Goal: Task Accomplishment & Management: Manage account settings

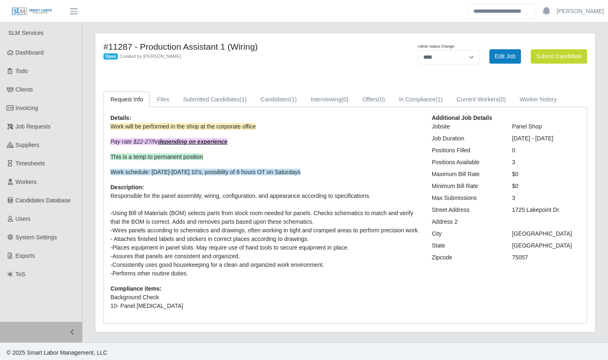
select select "****"
click at [290, 98] on span "(1)" at bounding box center [293, 99] width 7 height 7
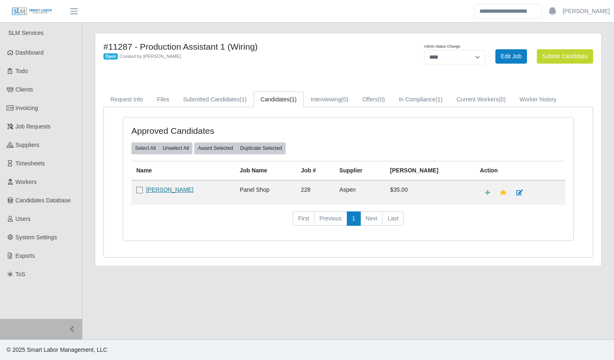
click at [172, 190] on link "[PERSON_NAME]" at bounding box center [169, 189] width 47 height 7
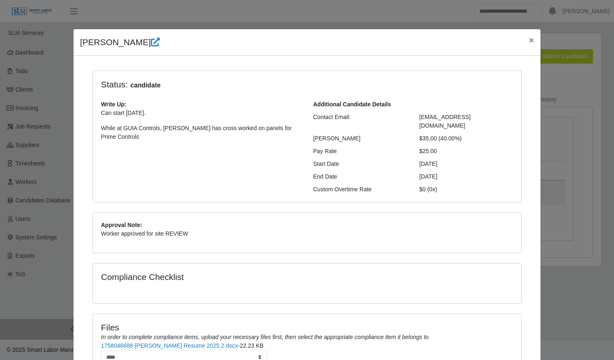
click at [468, 341] on li "1758046688-Dedra Harper Resume 2025 2.docx - 22.23 KB ****" at bounding box center [307, 352] width 412 height 23
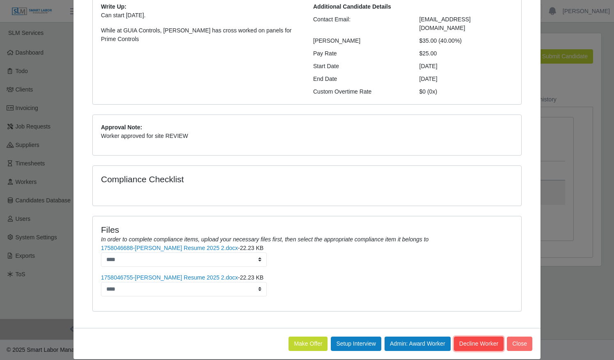
click at [466, 338] on button "Decline Worker" at bounding box center [479, 344] width 50 height 14
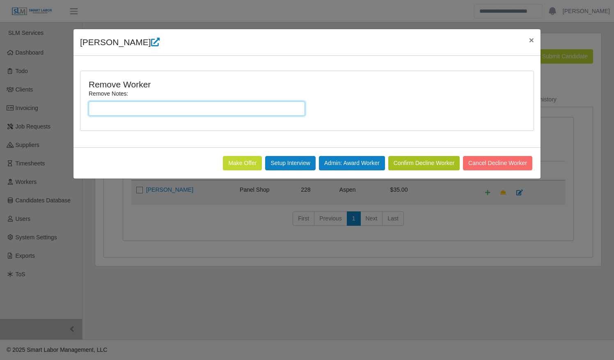
click at [159, 104] on input "Remove Notes:" at bounding box center [197, 108] width 216 height 14
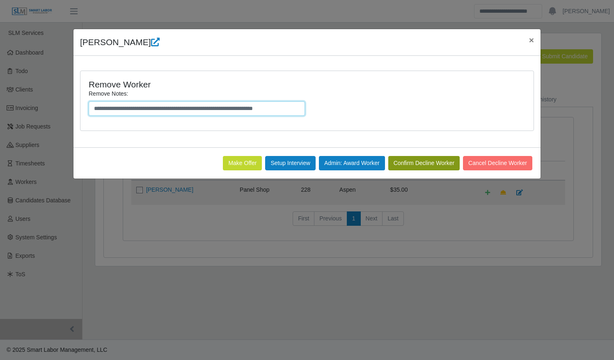
type input "**********"
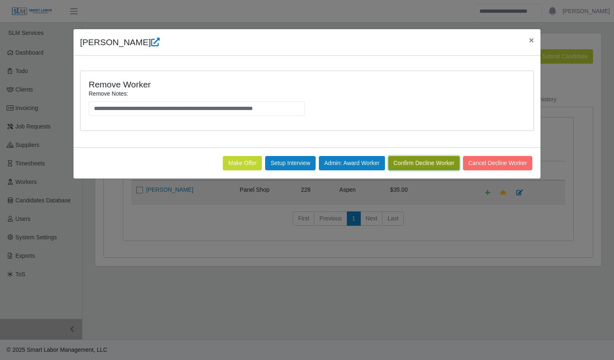
click at [416, 165] on button "Confirm Decline Worker" at bounding box center [423, 163] width 71 height 14
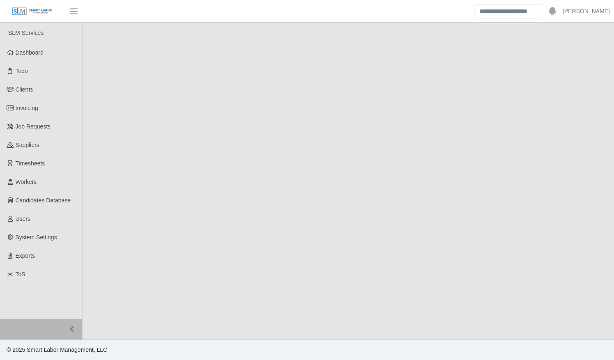
select select "****"
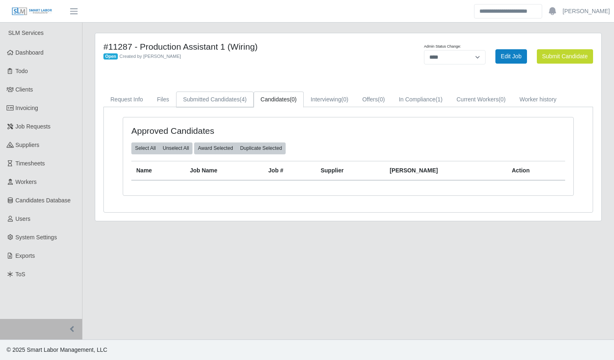
click at [236, 101] on link "Submitted Candidates (4)" at bounding box center [215, 100] width 78 height 16
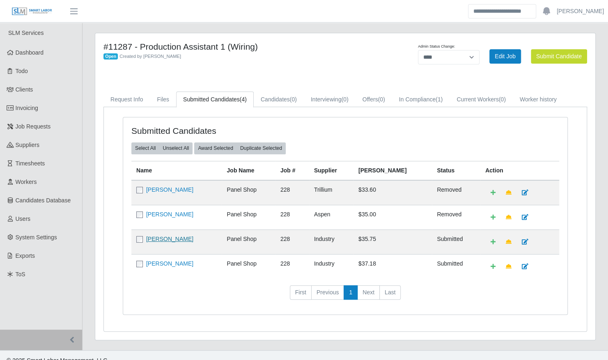
click at [169, 236] on link "Felipe Ortiz" at bounding box center [169, 239] width 47 height 7
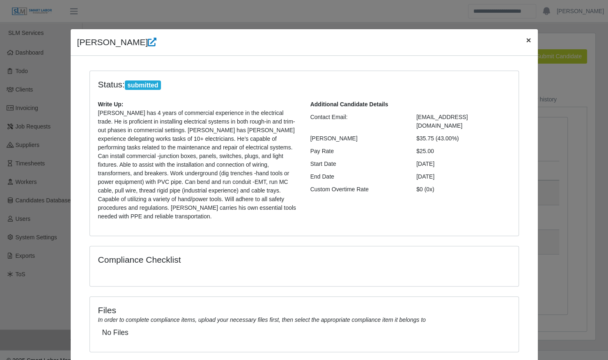
click at [527, 43] on span "×" at bounding box center [528, 39] width 5 height 9
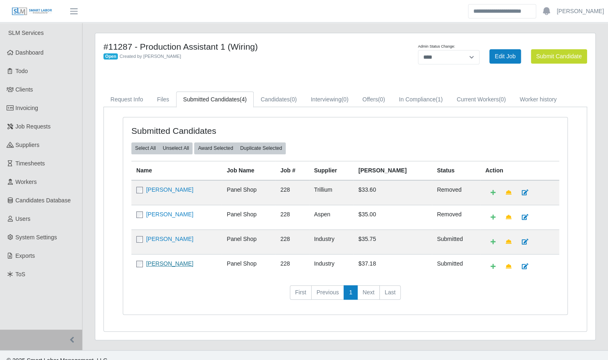
click at [174, 263] on link "[PERSON_NAME]" at bounding box center [169, 263] width 47 height 7
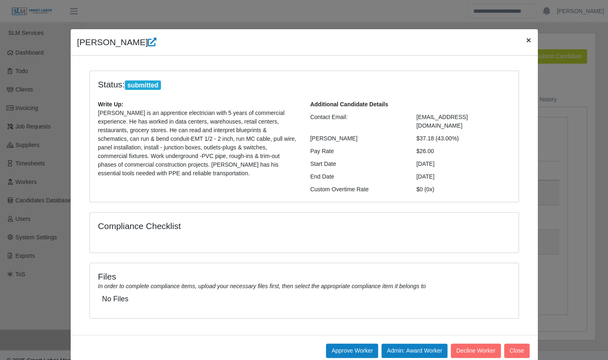
scroll to position [7, 0]
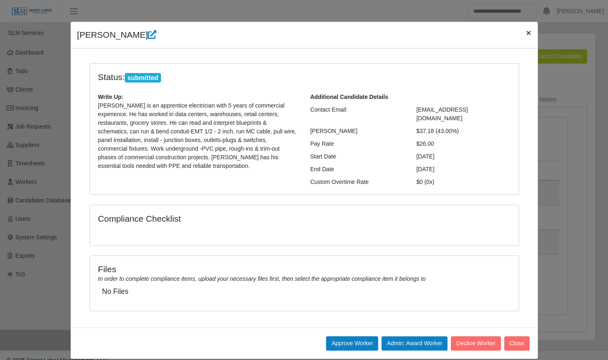
click at [526, 35] on span "×" at bounding box center [528, 32] width 5 height 9
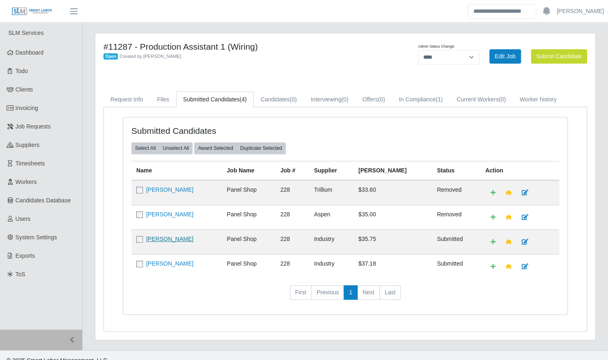
click at [167, 238] on link "[PERSON_NAME]" at bounding box center [169, 239] width 47 height 7
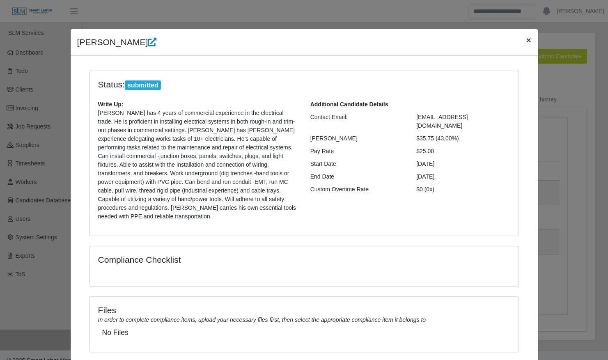
click at [525, 30] on button "×" at bounding box center [528, 40] width 18 height 22
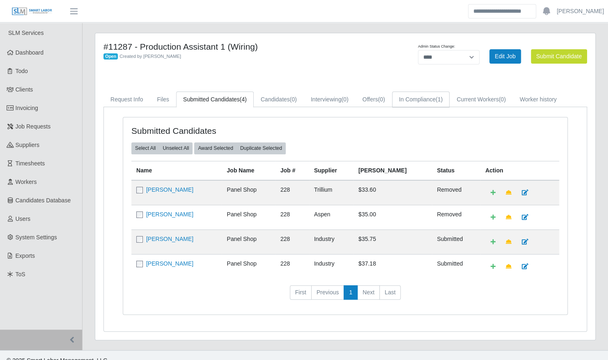
click at [437, 97] on span "(1)" at bounding box center [438, 99] width 7 height 7
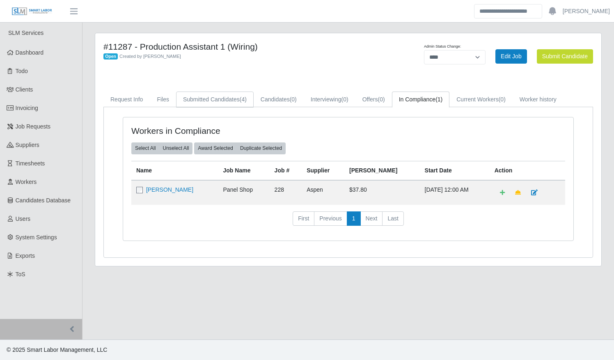
click at [212, 106] on link "Submitted Candidates (4)" at bounding box center [215, 100] width 78 height 16
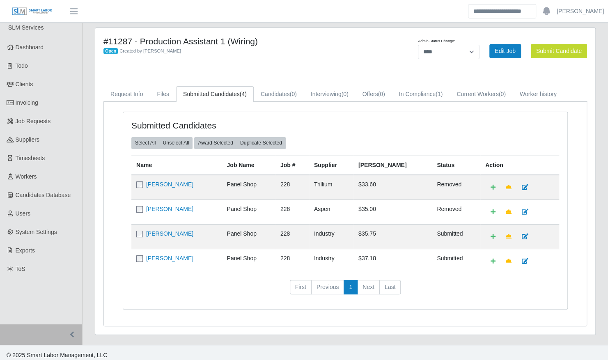
scroll to position [7, 0]
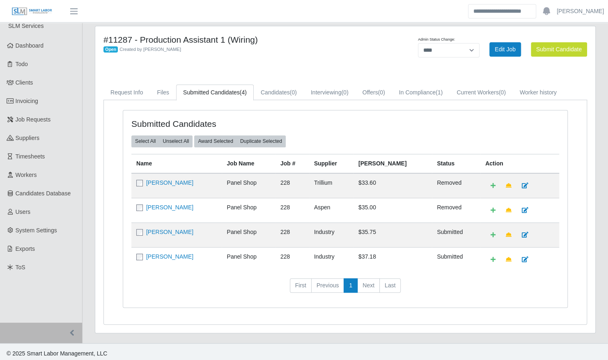
click at [164, 233] on td "[PERSON_NAME]" at bounding box center [176, 234] width 90 height 25
click at [165, 230] on link "[PERSON_NAME]" at bounding box center [169, 232] width 47 height 7
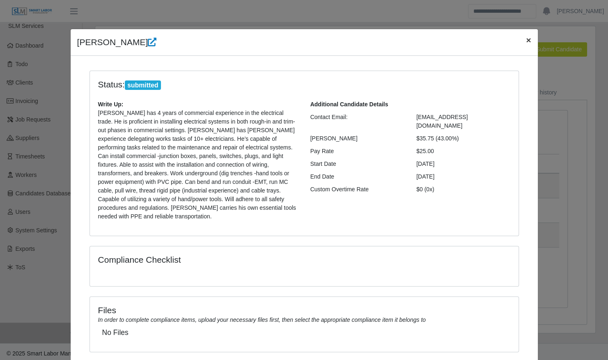
click at [526, 39] on span "×" at bounding box center [528, 39] width 5 height 9
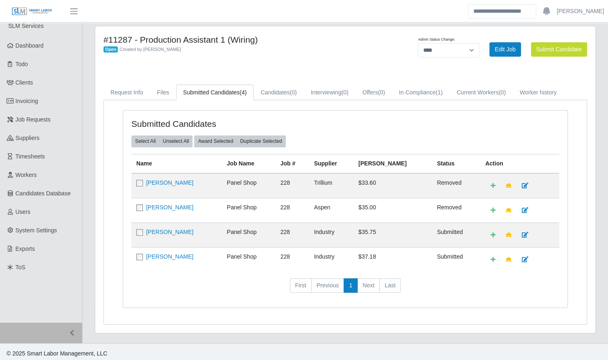
click at [525, 39] on div "**********" at bounding box center [490, 49] width 206 height 30
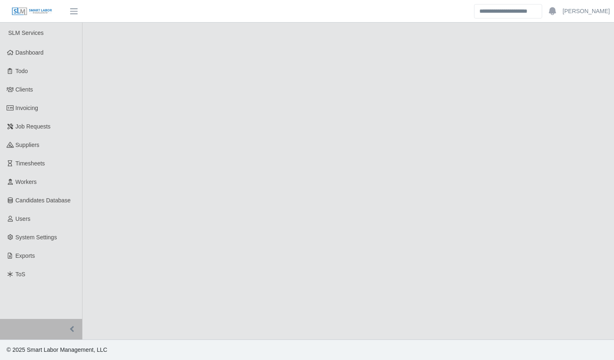
select select "****"
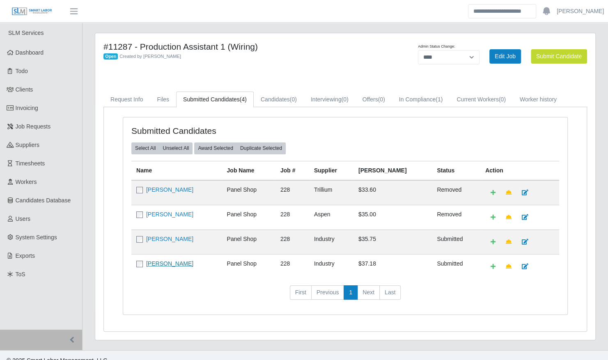
click at [174, 262] on link "Santiago Romero" at bounding box center [169, 263] width 47 height 7
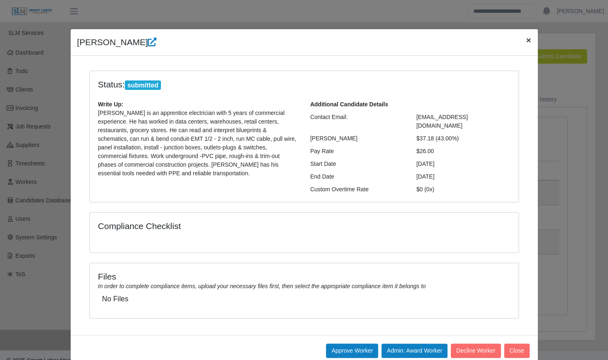
click at [526, 40] on span "×" at bounding box center [528, 39] width 5 height 9
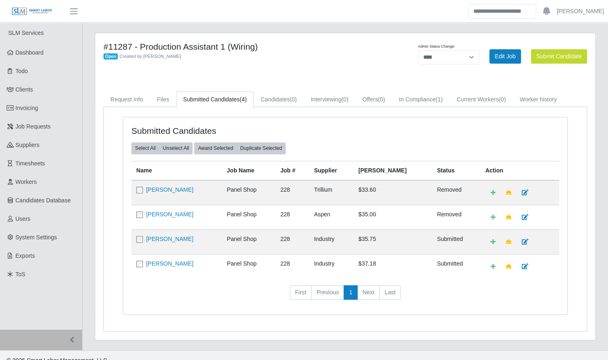
click at [544, 241] on div at bounding box center [519, 242] width 69 height 14
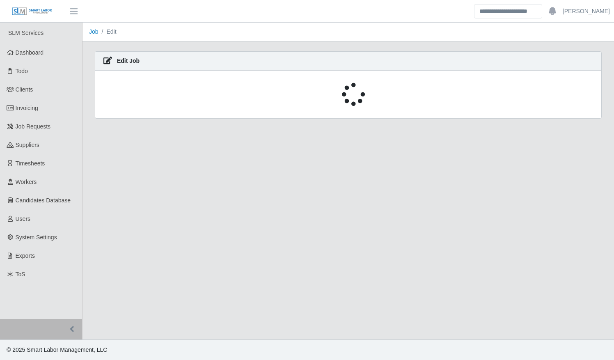
select select "****"
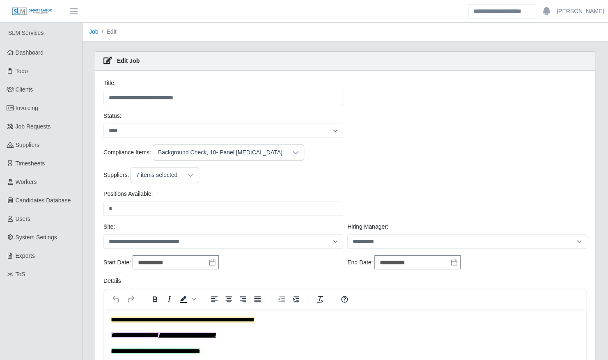
click at [191, 176] on icon at bounding box center [190, 175] width 7 height 7
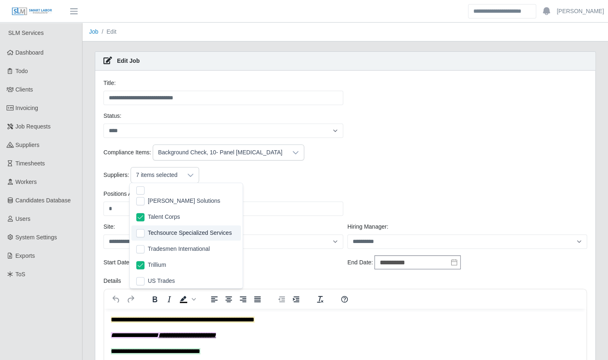
scroll to position [279, 0]
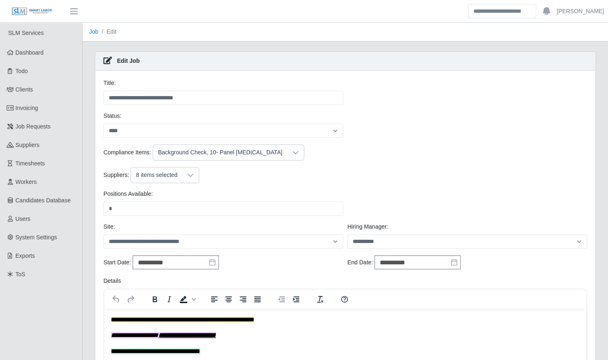
scroll to position [402, 0]
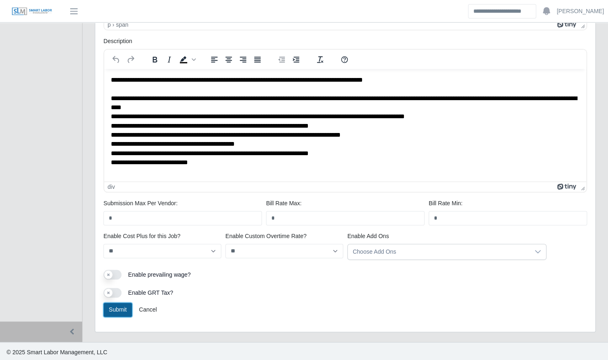
click at [125, 307] on button "Submit" at bounding box center [117, 309] width 29 height 14
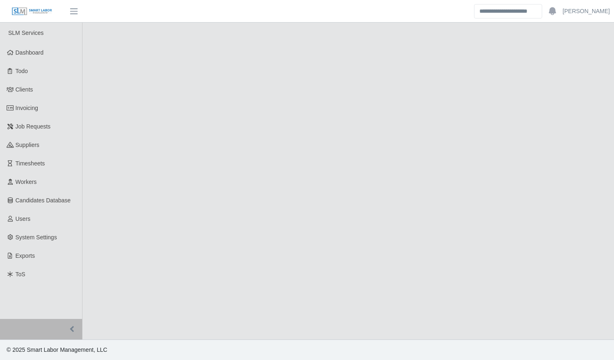
select select "****"
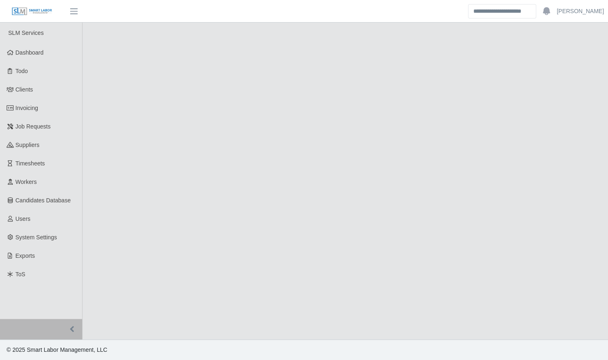
select select "****"
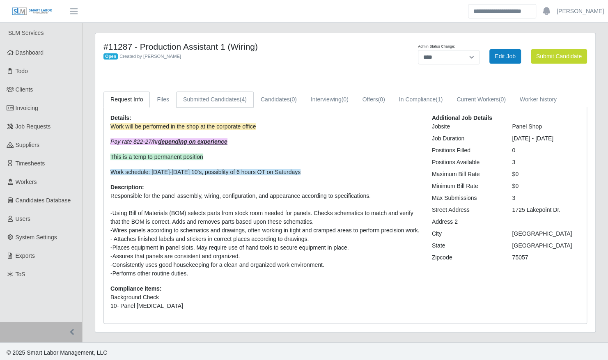
click at [243, 97] on span "(4)" at bounding box center [243, 99] width 7 height 7
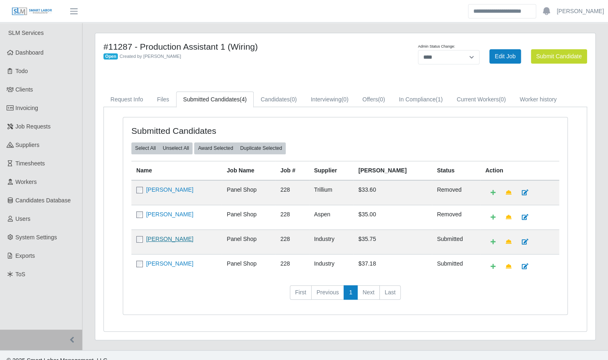
click at [171, 237] on link "[PERSON_NAME]" at bounding box center [169, 239] width 47 height 7
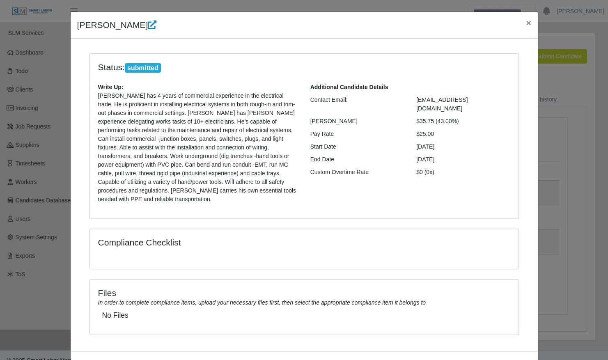
scroll to position [41, 0]
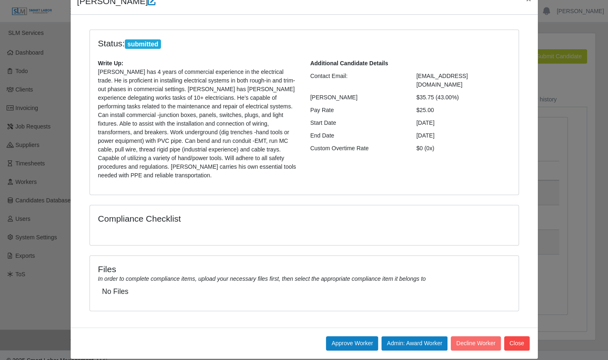
click at [539, 221] on div "Felipe Ortiz × Status: submitted Write Up: Felipe has 4 years of commercial exp…" at bounding box center [304, 180] width 608 height 360
click at [511, 336] on button "Close" at bounding box center [516, 343] width 25 height 14
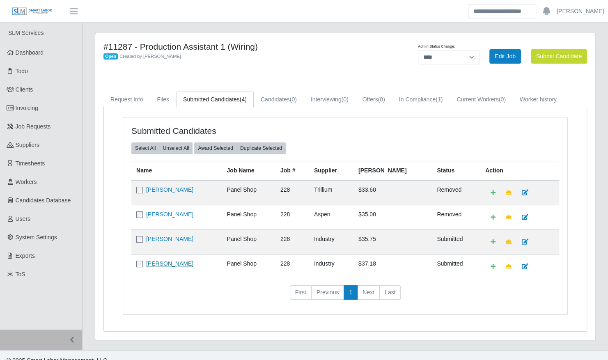
click at [183, 260] on link "Santiago Romero" at bounding box center [169, 263] width 47 height 7
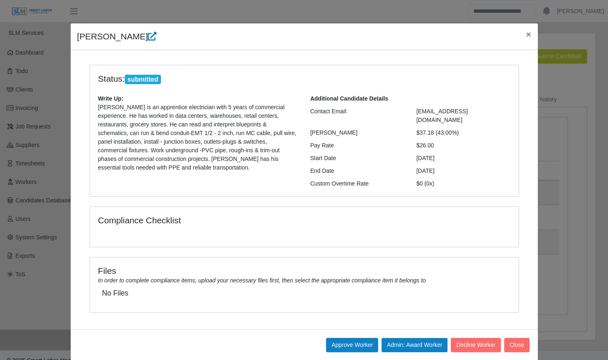
scroll to position [7, 0]
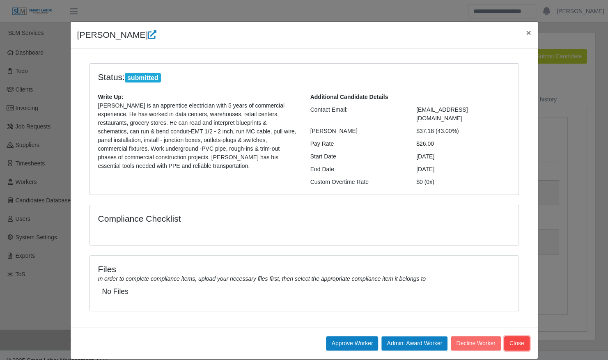
click at [516, 336] on button "Close" at bounding box center [516, 343] width 25 height 14
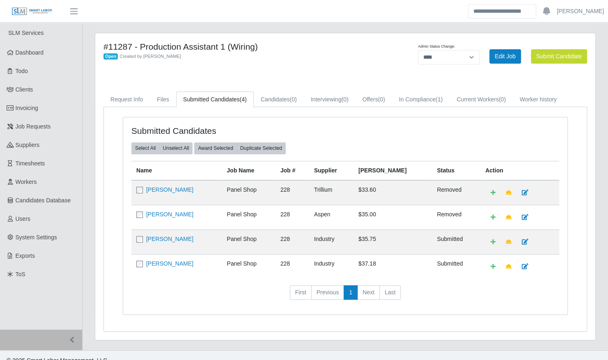
scroll to position [7, 0]
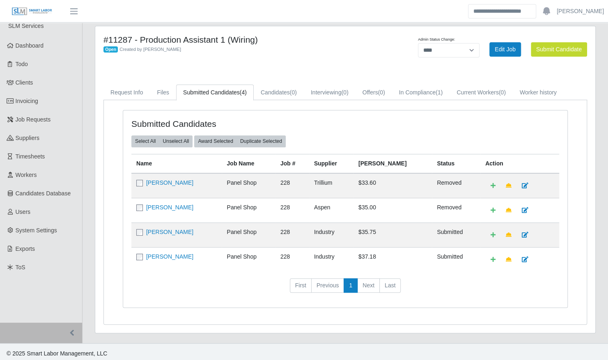
click at [479, 297] on div "Submitted Candidates Select All Unselect All Award Selected Duplicate Selected …" at bounding box center [345, 208] width 444 height 197
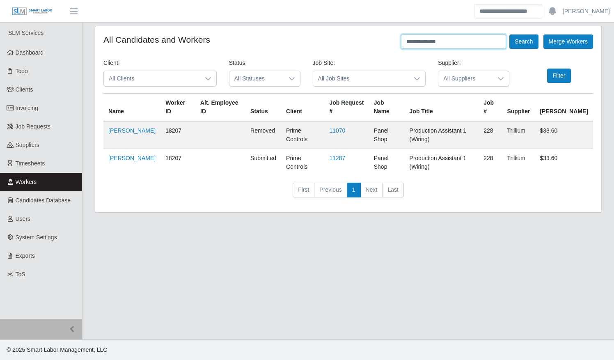
drag, startPoint x: 452, startPoint y: 40, endPoint x: 384, endPoint y: 44, distance: 67.8
click at [385, 44] on div "**********" at bounding box center [348, 41] width 490 height 14
type input "*****"
click at [509, 34] on button "Search" at bounding box center [523, 41] width 29 height 14
click at [558, 75] on button "Filter" at bounding box center [558, 76] width 23 height 14
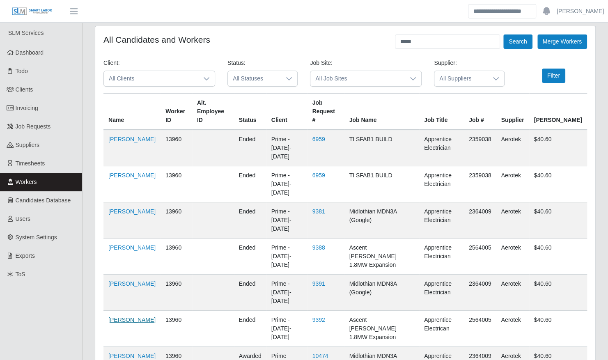
click at [114, 316] on link "[PERSON_NAME]" at bounding box center [131, 319] width 47 height 7
click at [128, 172] on link "[PERSON_NAME]" at bounding box center [131, 175] width 47 height 7
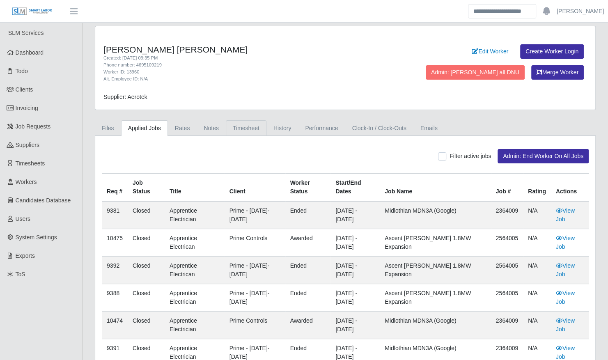
click at [246, 128] on link "Timesheet" at bounding box center [246, 128] width 41 height 16
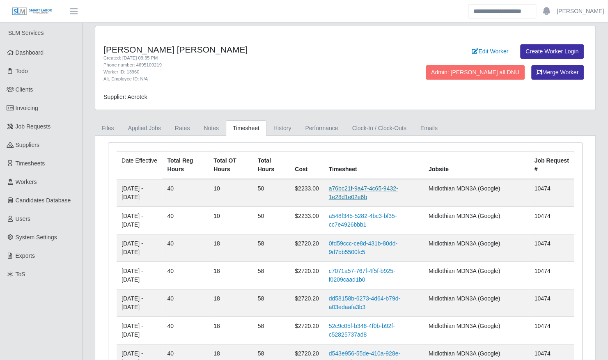
click at [370, 188] on link "a76bc21f-9a47-4c65-9432-1e28d1e02e6b" at bounding box center [363, 192] width 69 height 15
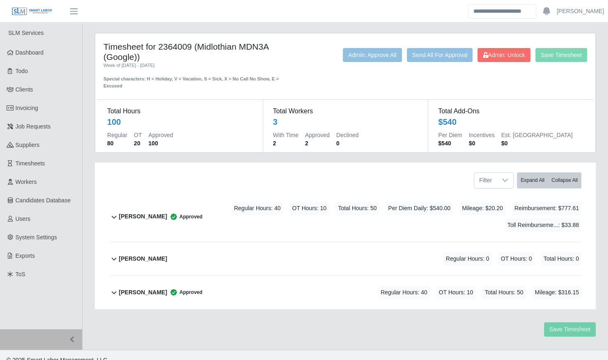
click at [302, 286] on div "Nerva Diaz Villalobos Approved Regular Hours: 40 OT Hours: 10 Total Hours: 50 M…" at bounding box center [350, 292] width 462 height 33
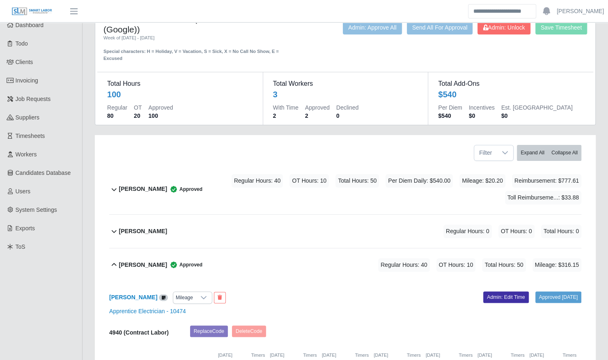
click at [282, 257] on div "[PERSON_NAME] Approved Regular Hours: 40 OT Hours: 10 Total Hours: 50 Mileage: …" at bounding box center [350, 264] width 462 height 33
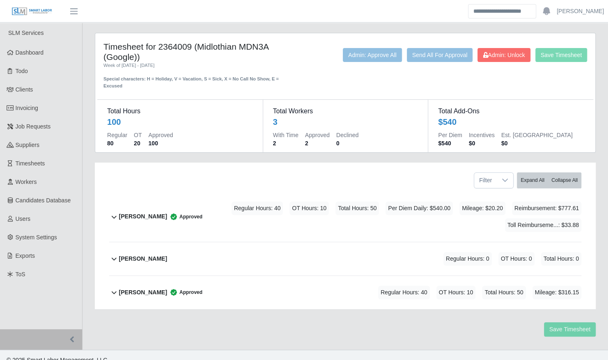
click at [598, 179] on div "Timesheet for 2364009 (Midlothian MDN3A (Google)) Week of 09/06/2025 - 09/12/20…" at bounding box center [345, 191] width 513 height 317
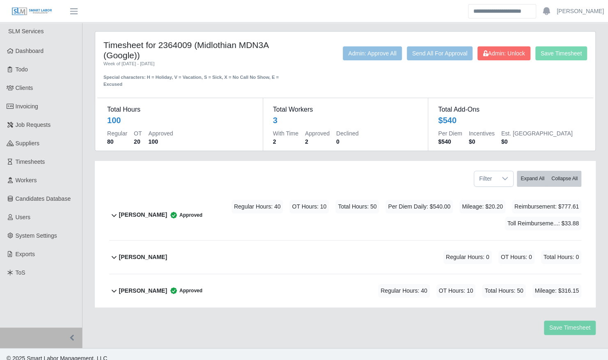
click at [241, 284] on div "[PERSON_NAME] Approved Regular Hours: 40 OT Hours: 10 Total Hours: 50 Mileage: …" at bounding box center [350, 290] width 462 height 33
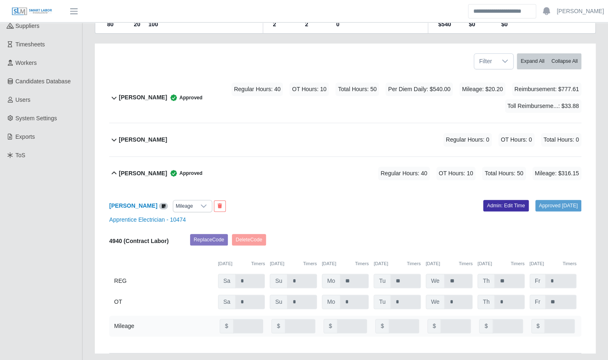
scroll to position [119, 0]
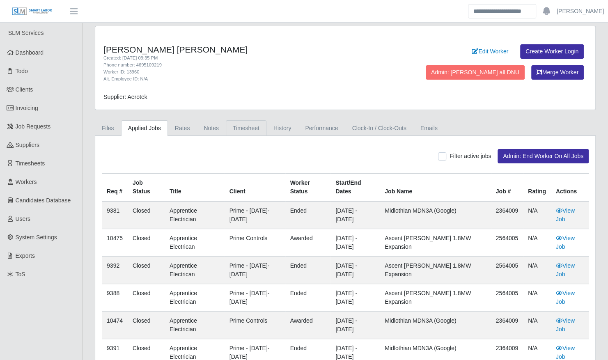
click at [248, 124] on link "Timesheet" at bounding box center [246, 128] width 41 height 16
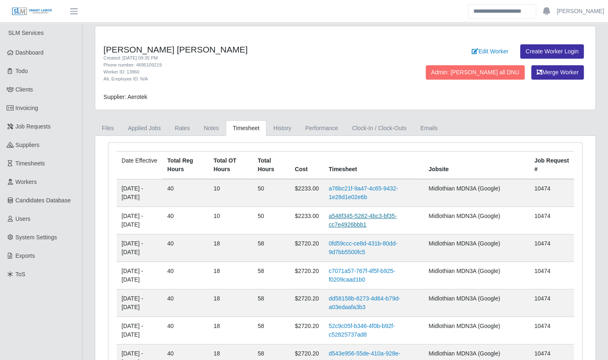
click at [364, 219] on link "a548f345-5282-4bc3-bf35-cc7e4926bbb1" at bounding box center [363, 220] width 68 height 15
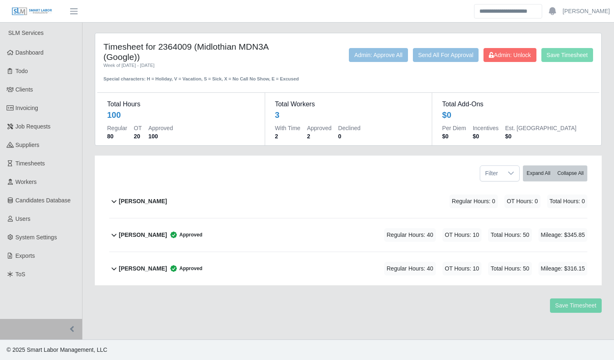
click at [368, 280] on div "[PERSON_NAME] Approved Regular Hours: 40 OT Hours: 10 Total Hours: 50 Mileage: …" at bounding box center [353, 268] width 468 height 33
